Goal: Task Accomplishment & Management: Manage account settings

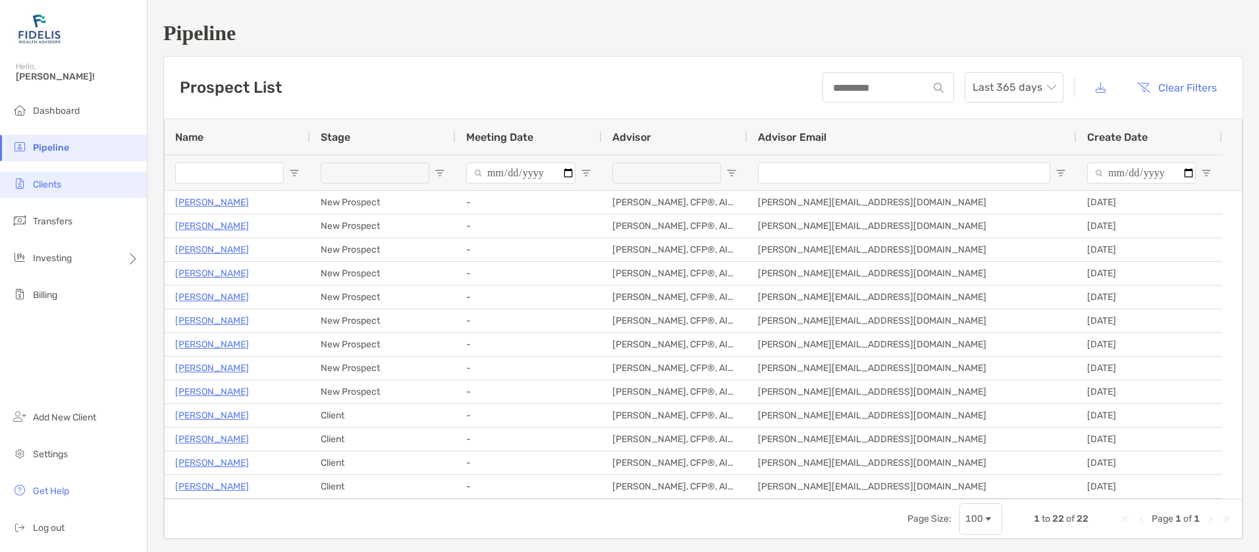
click at [30, 184] on li "Clients" at bounding box center [73, 185] width 147 height 26
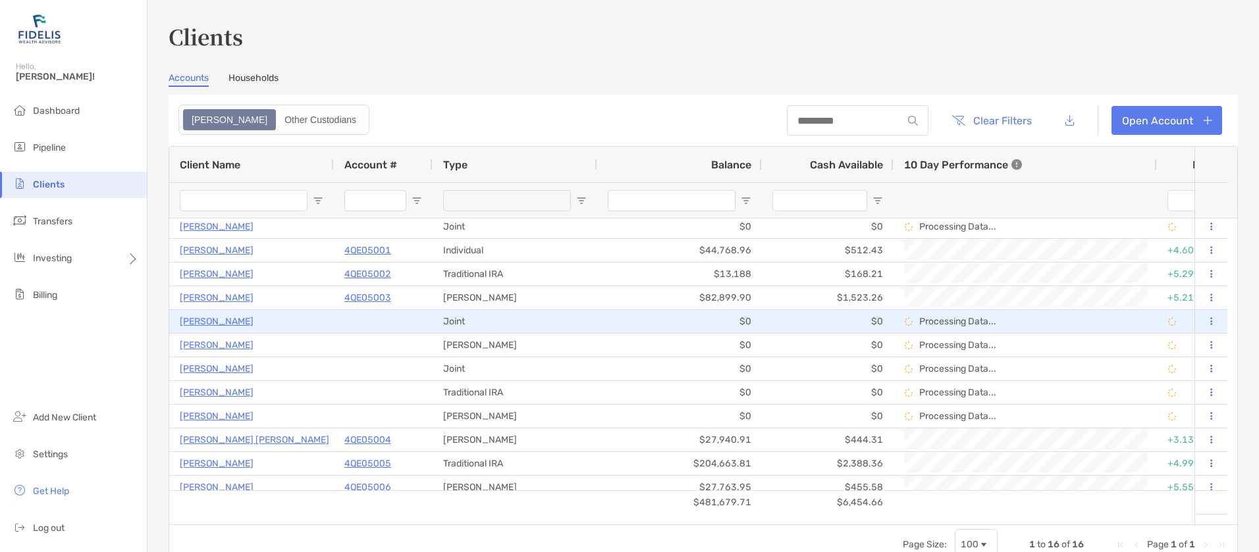
scroll to position [83, 0]
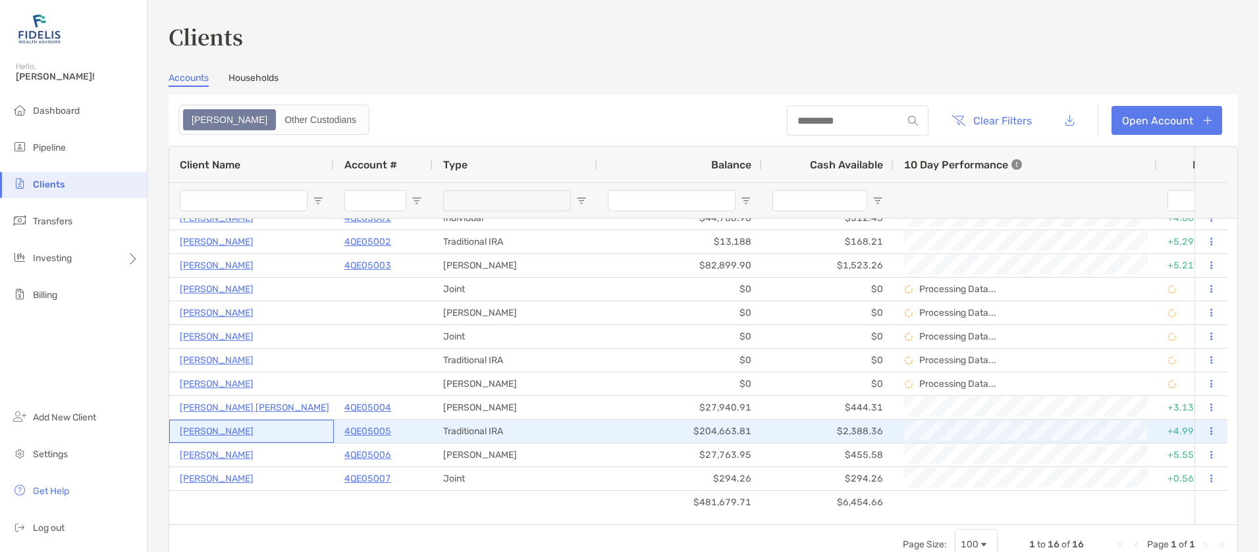
click at [239, 429] on p "[PERSON_NAME]" at bounding box center [217, 431] width 74 height 16
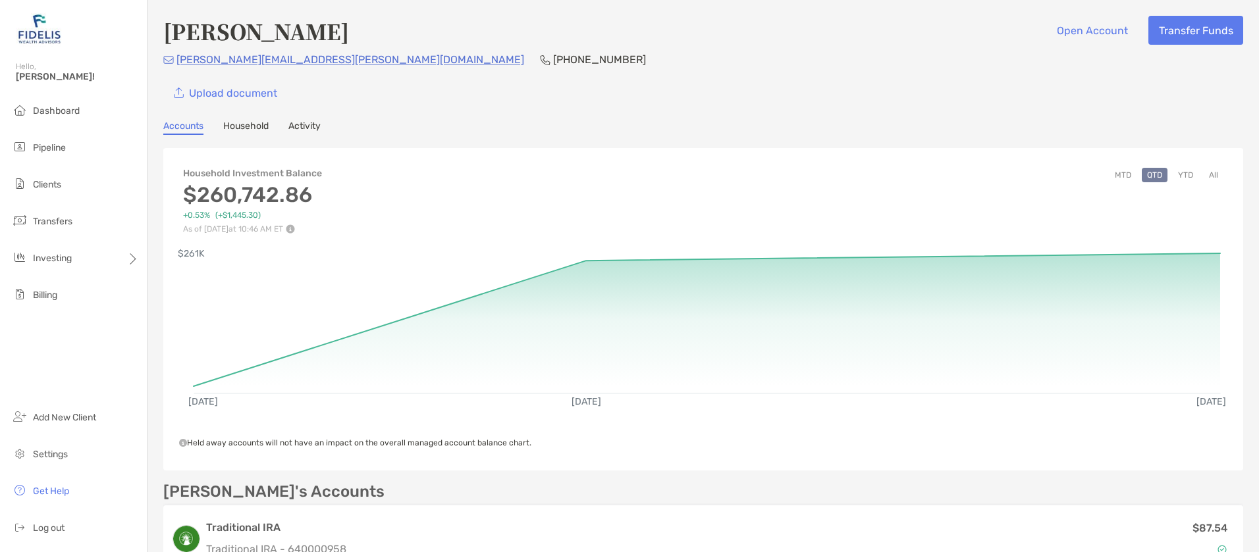
click at [305, 122] on link "Activity" at bounding box center [304, 127] width 32 height 14
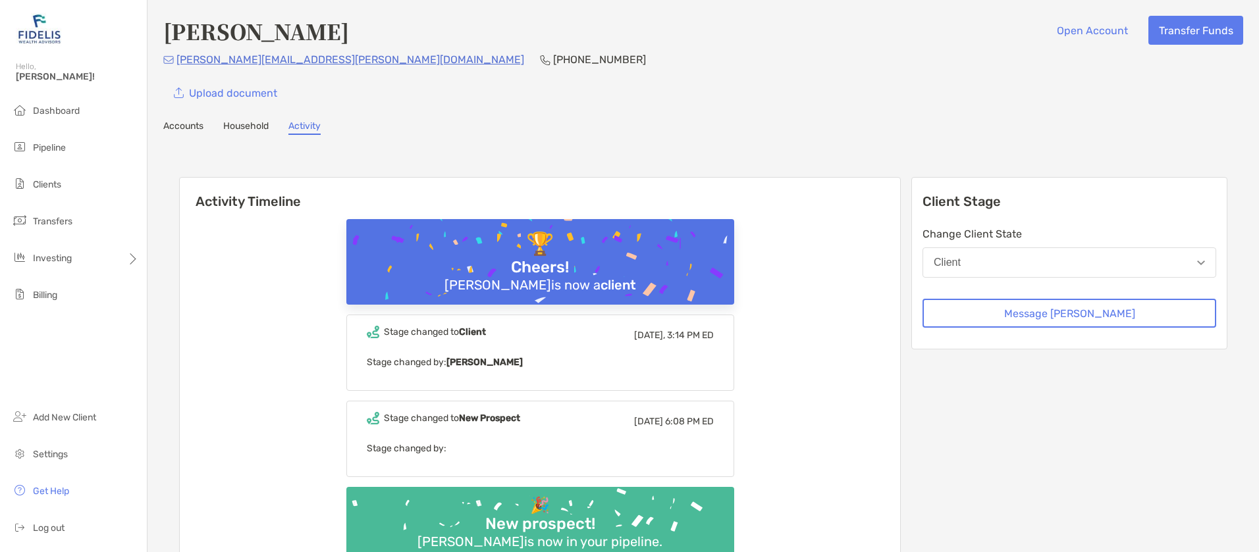
click at [173, 126] on link "Accounts" at bounding box center [183, 127] width 40 height 14
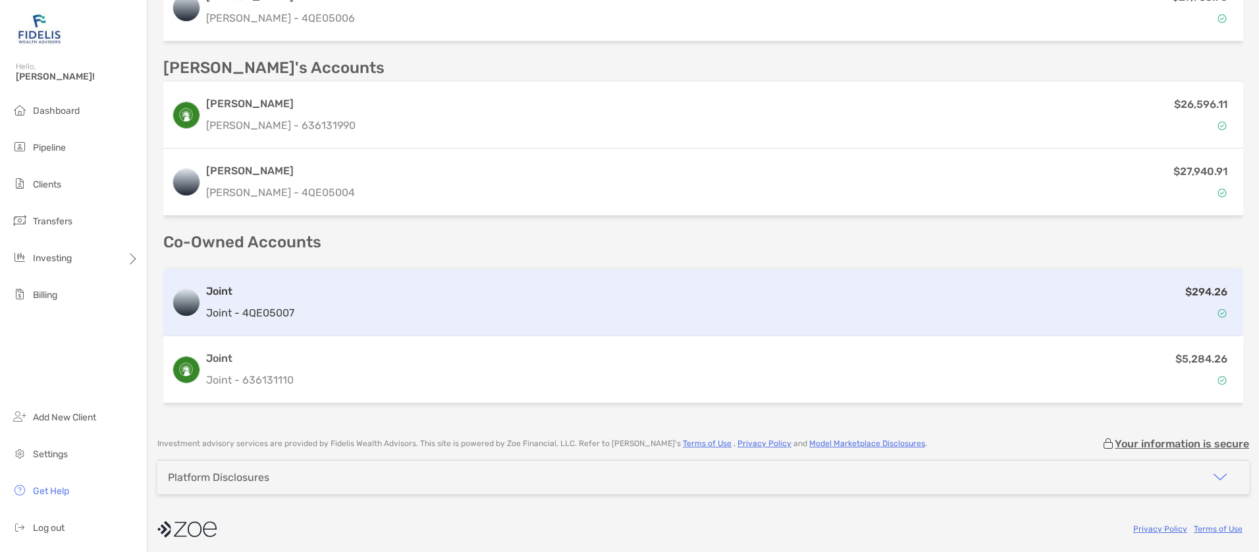
scroll to position [737, 0]
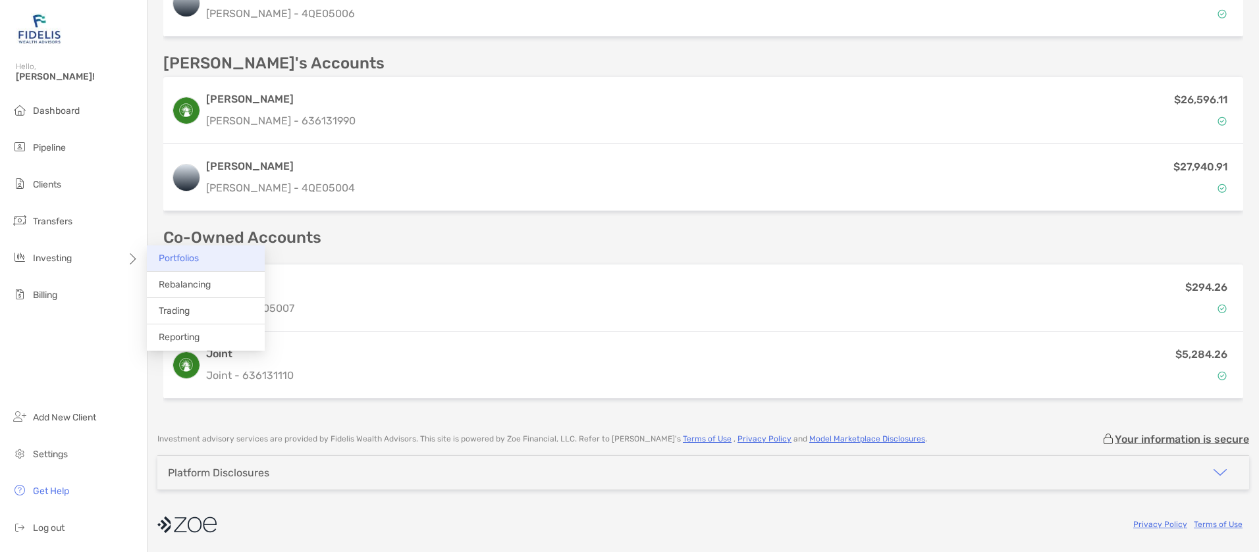
click at [173, 255] on span "Portfolios" at bounding box center [179, 258] width 40 height 11
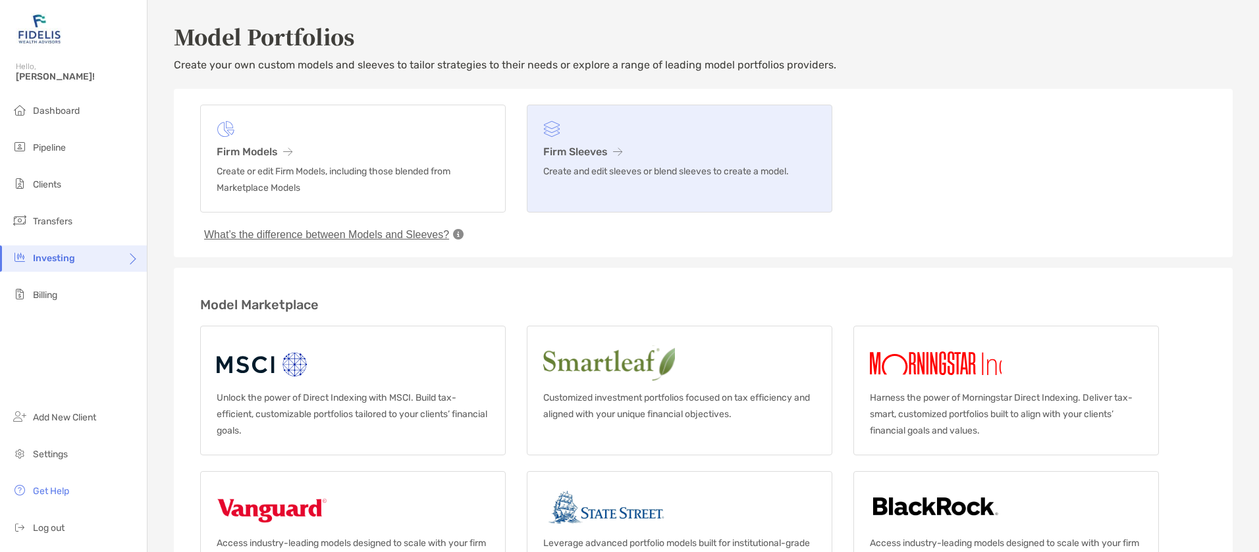
click at [628, 134] on figure at bounding box center [679, 129] width 273 height 16
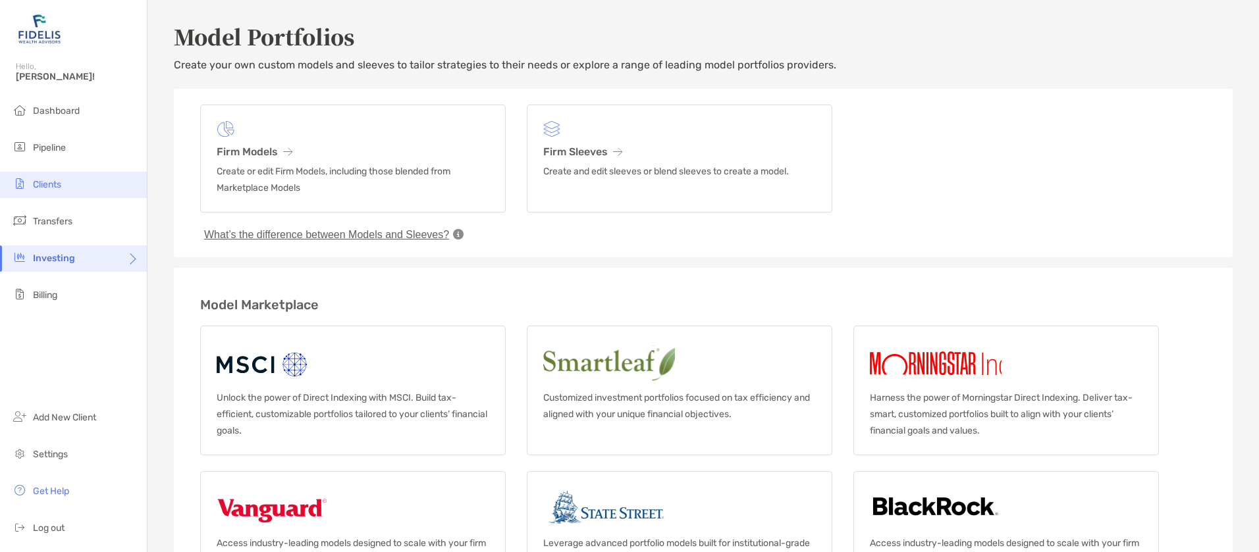
click at [40, 183] on span "Clients" at bounding box center [47, 184] width 28 height 11
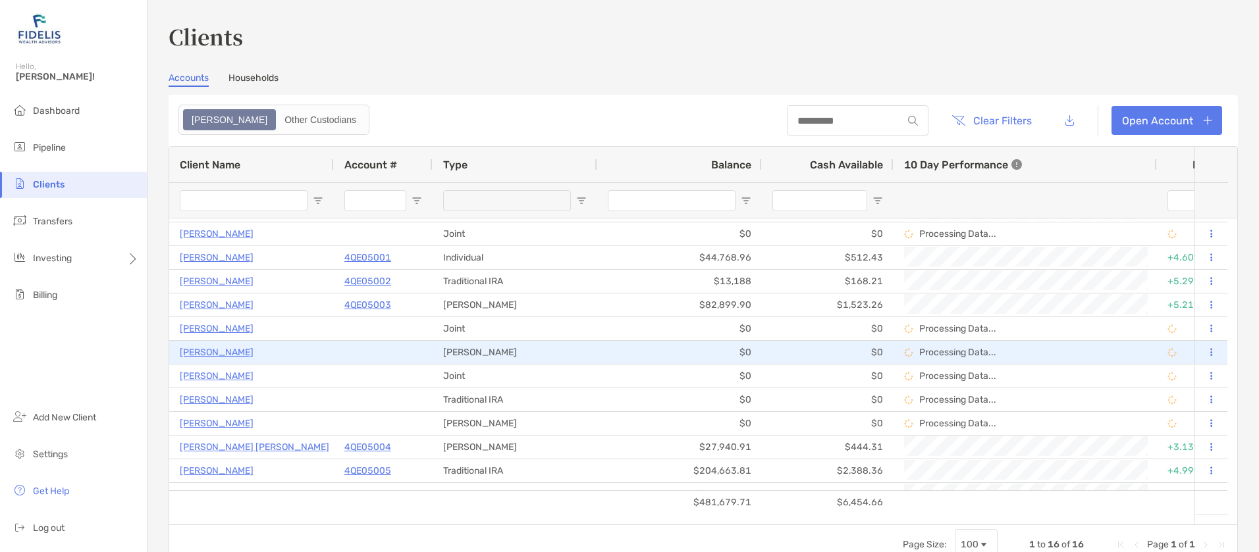
scroll to position [83, 0]
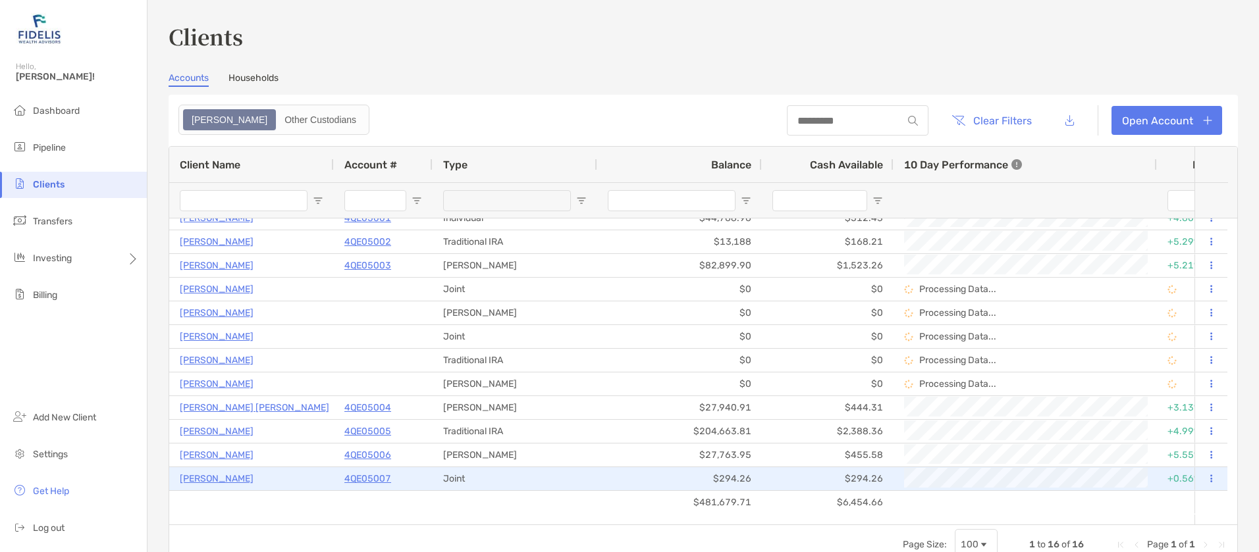
click at [368, 476] on p "4QE05007" at bounding box center [367, 479] width 47 height 16
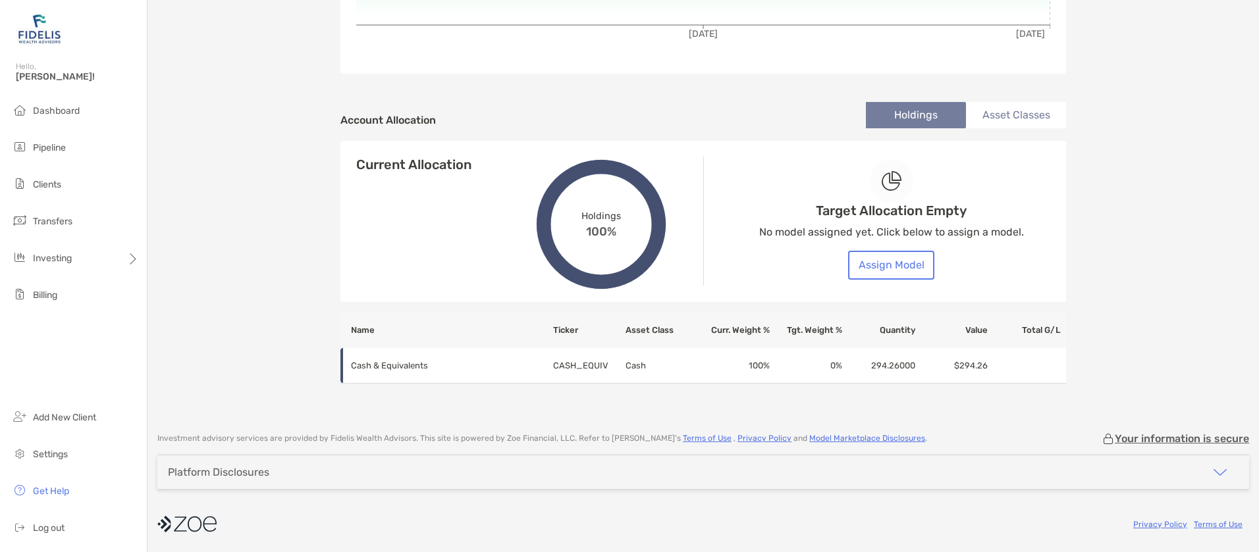
scroll to position [366, 0]
click at [878, 257] on button "Assign Model" at bounding box center [891, 265] width 86 height 29
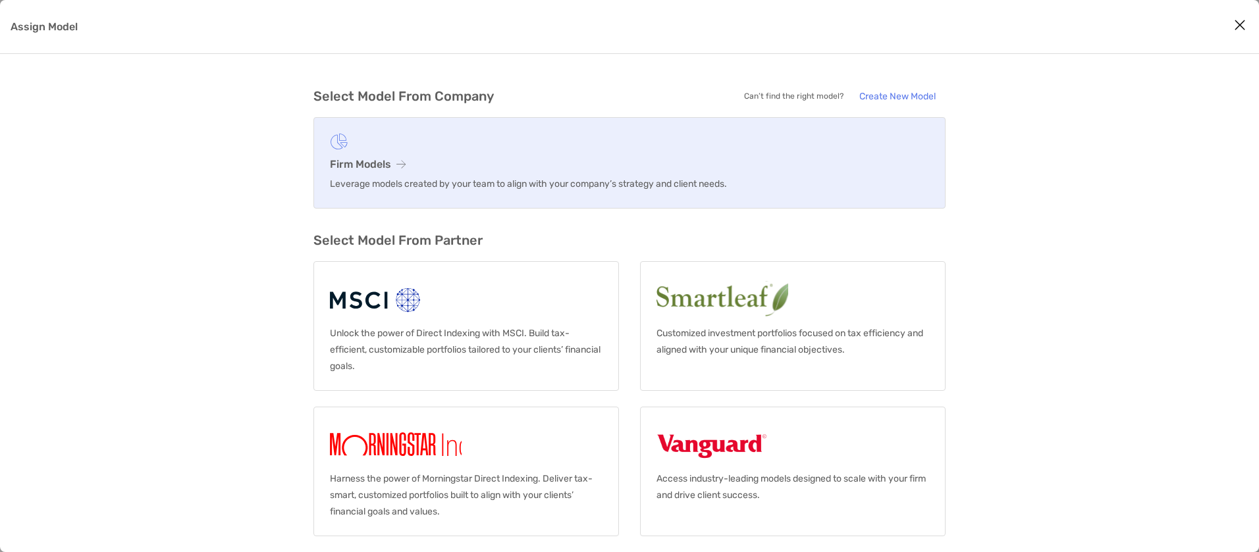
click at [357, 162] on h3 "Firm Models" at bounding box center [629, 164] width 599 height 13
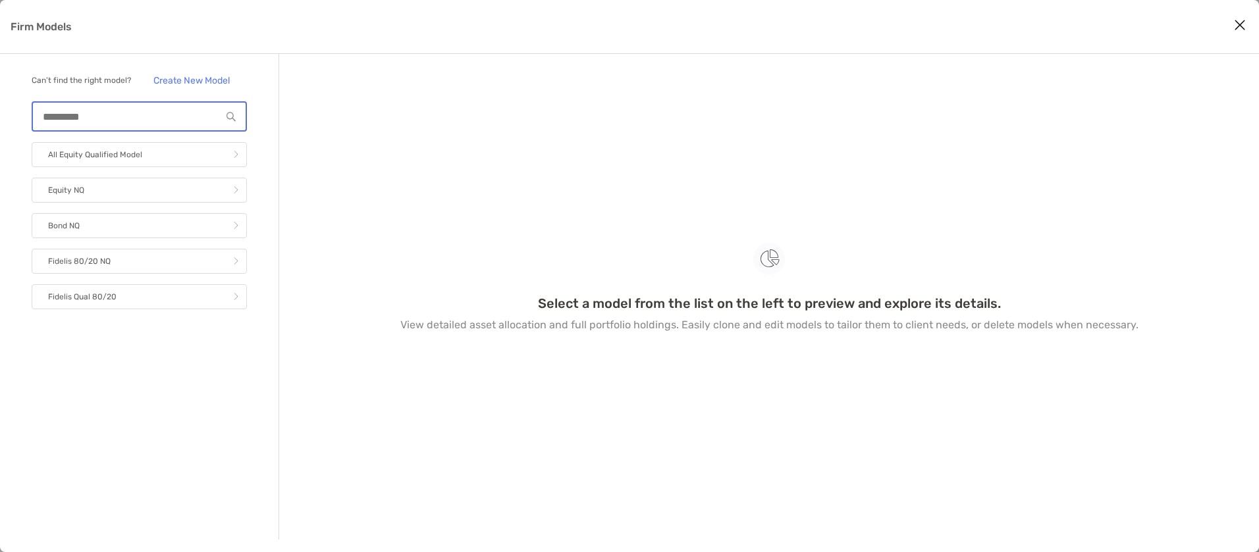
click at [94, 114] on input "Firm Models" at bounding box center [127, 116] width 188 height 11
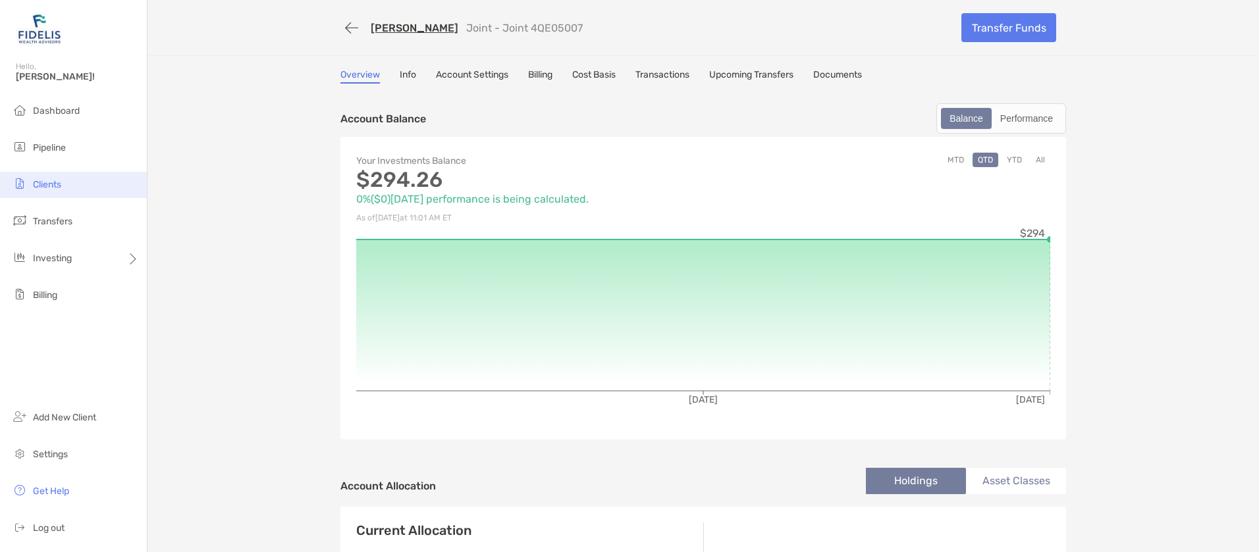
click at [45, 188] on span "Clients" at bounding box center [47, 184] width 28 height 11
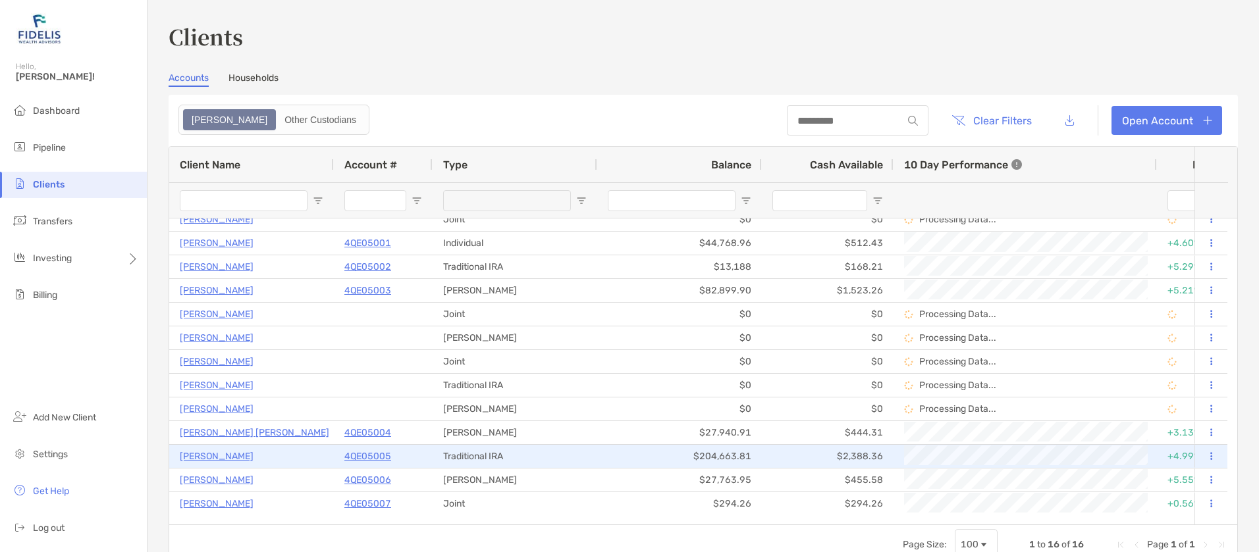
scroll to position [83, 0]
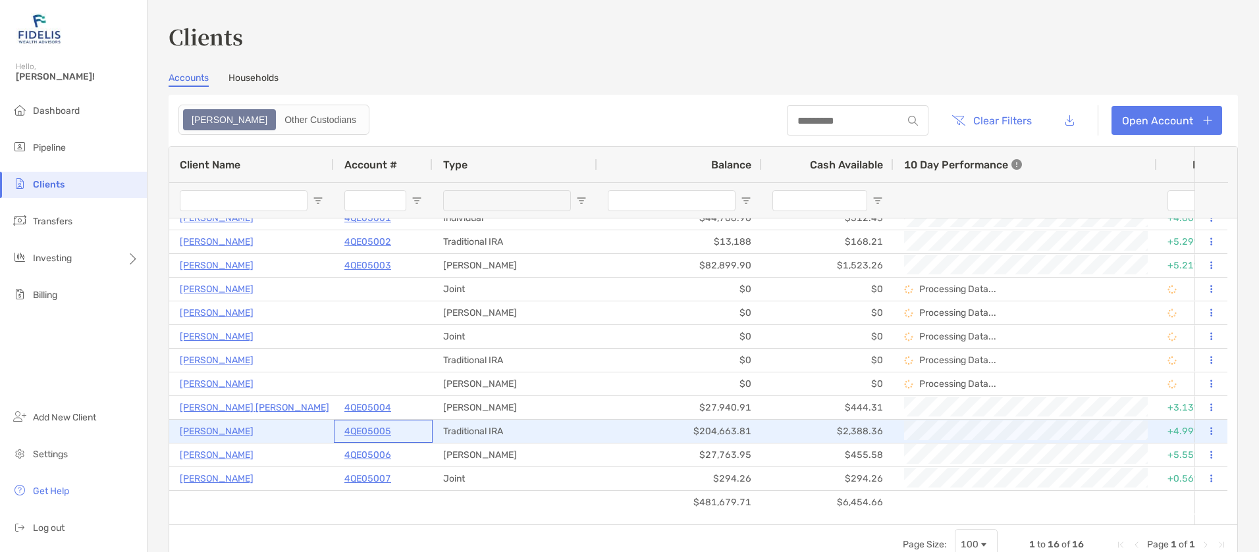
click at [365, 430] on p "4QE05005" at bounding box center [367, 431] width 47 height 16
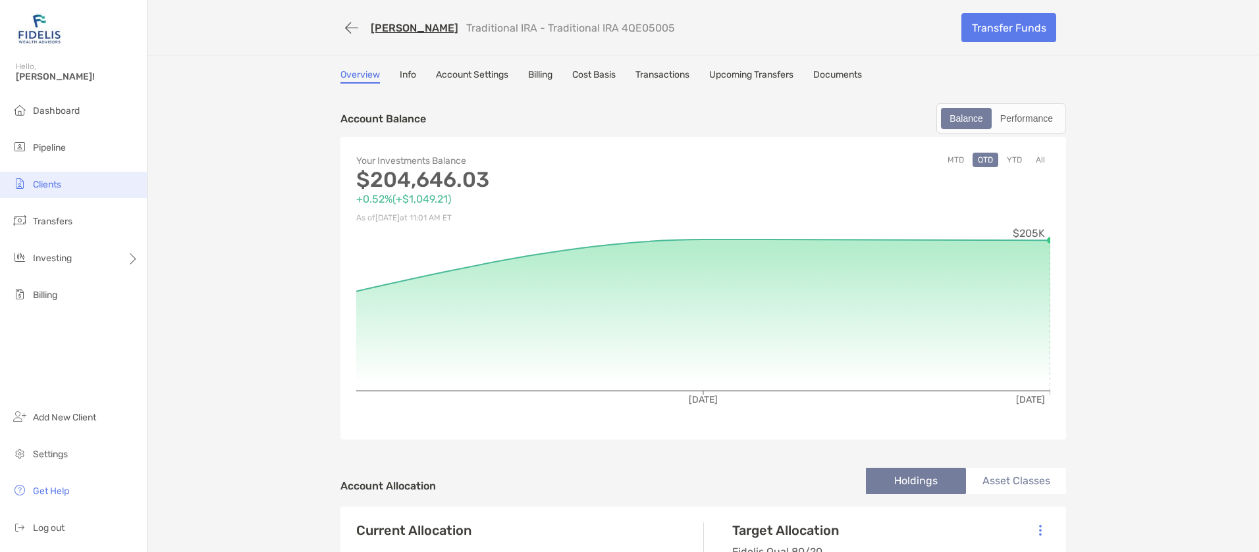
click at [49, 178] on li "Clients" at bounding box center [73, 185] width 147 height 26
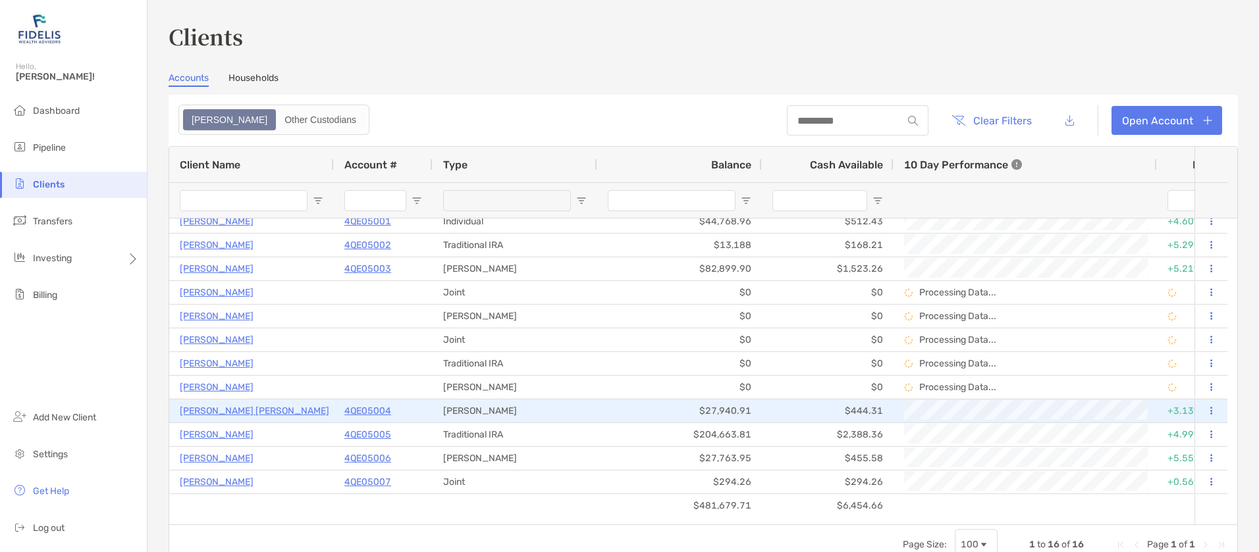
scroll to position [83, 0]
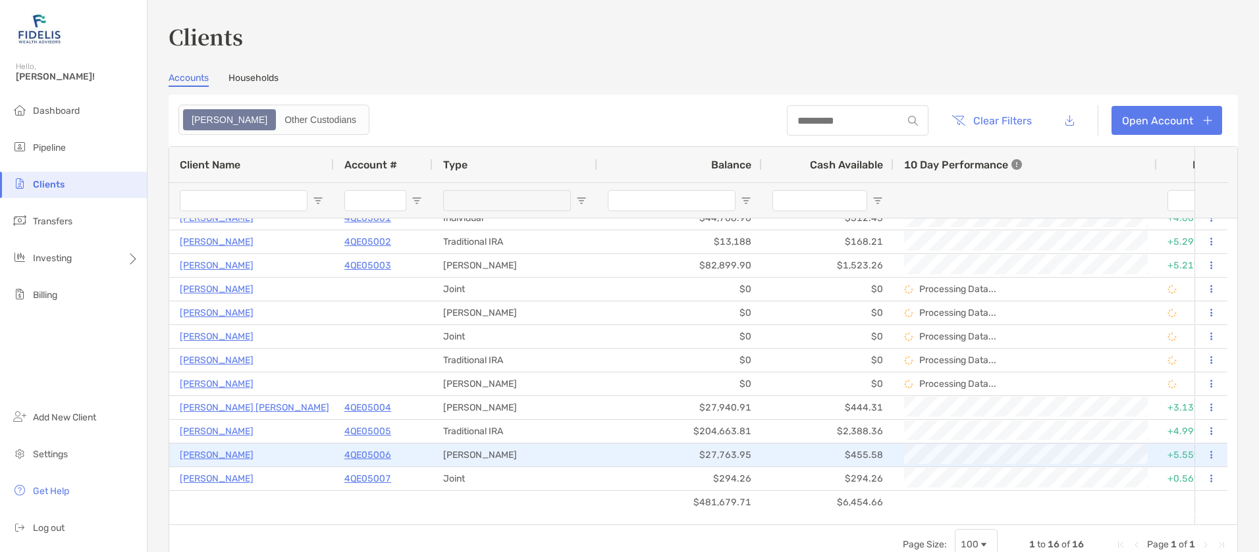
click at [366, 453] on p "4QE05006" at bounding box center [367, 455] width 47 height 16
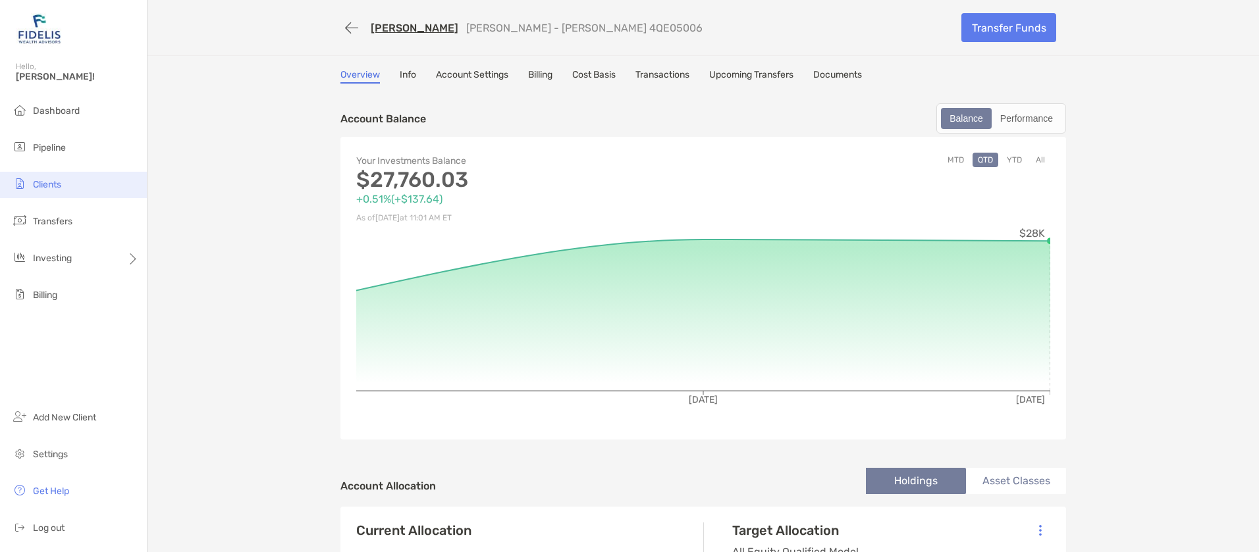
click at [40, 183] on span "Clients" at bounding box center [47, 184] width 28 height 11
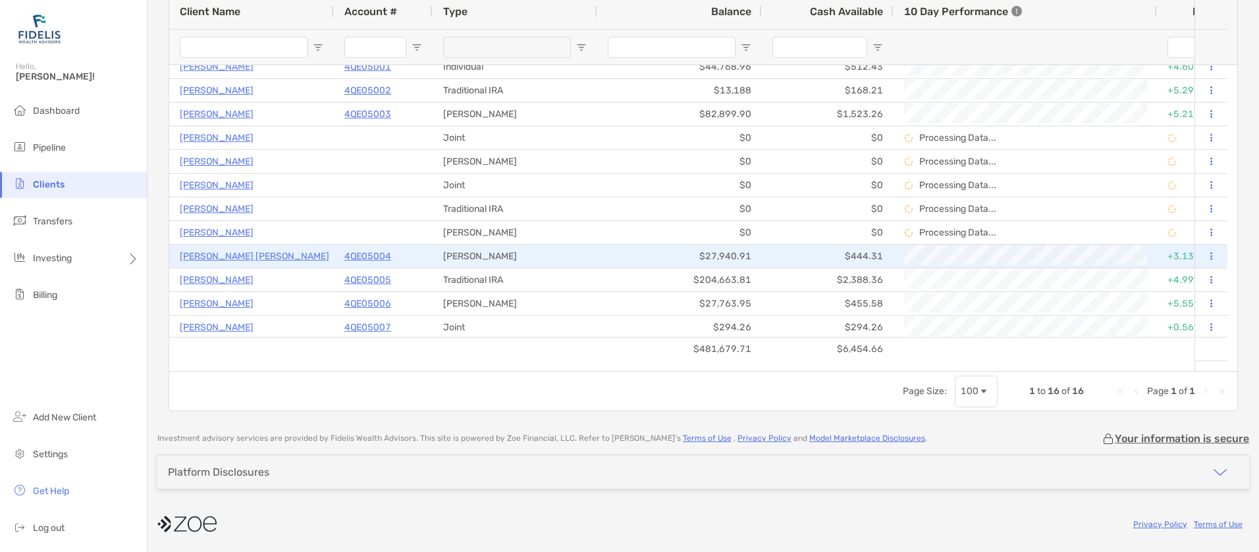
scroll to position [83, 0]
click at [371, 252] on p "4QE05004" at bounding box center [367, 254] width 47 height 16
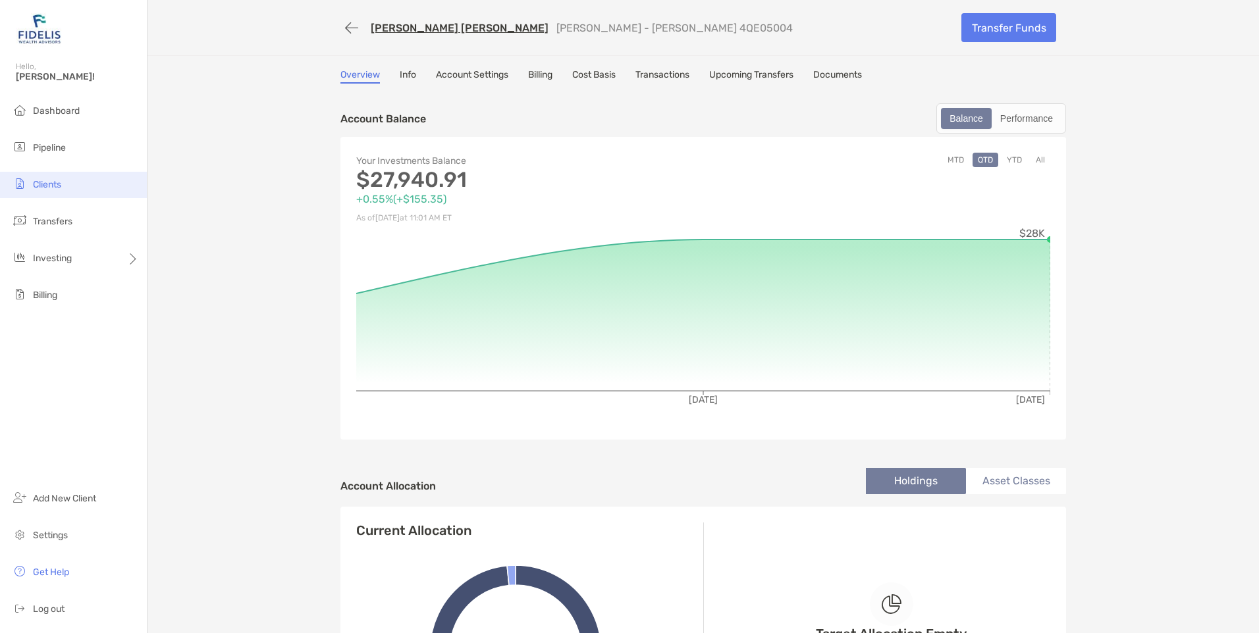
click at [55, 186] on span "Clients" at bounding box center [47, 184] width 28 height 11
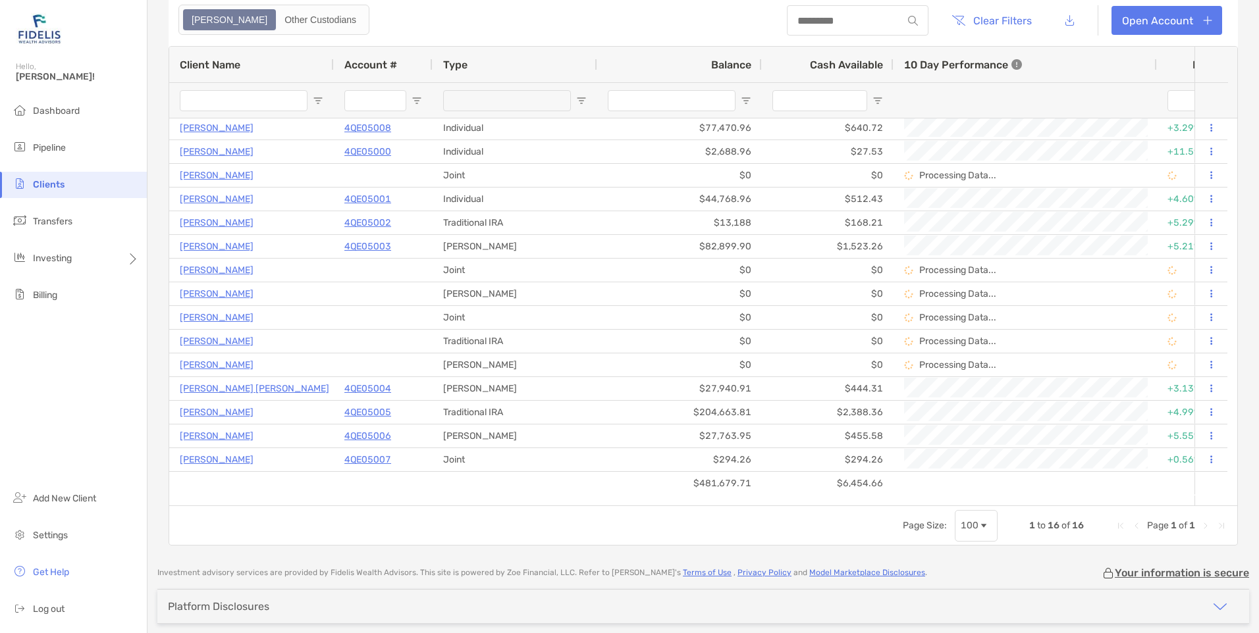
scroll to position [153, 0]
